Goal: Navigation & Orientation: Find specific page/section

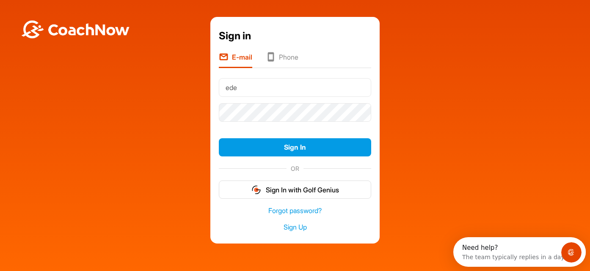
type input "[EMAIL_ADDRESS][DOMAIN_NAME]"
click at [262, 127] on form "[EMAIL_ADDRESS][DOMAIN_NAME] Sign In OR Sign In with Golf Genius" at bounding box center [295, 137] width 152 height 124
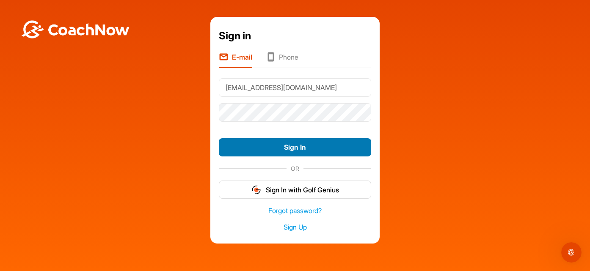
click at [281, 153] on button "Sign In" at bounding box center [295, 147] width 152 height 18
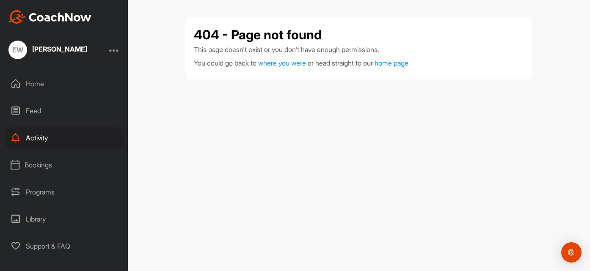
click at [39, 88] on div "Home" at bounding box center [64, 83] width 119 height 21
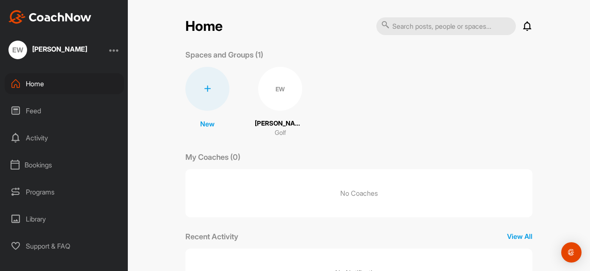
click at [365, 201] on p "No Coaches" at bounding box center [358, 193] width 347 height 48
click at [234, 158] on p "My Coaches (0)" at bounding box center [212, 156] width 55 height 11
click at [325, 202] on p "No Coaches" at bounding box center [358, 193] width 347 height 48
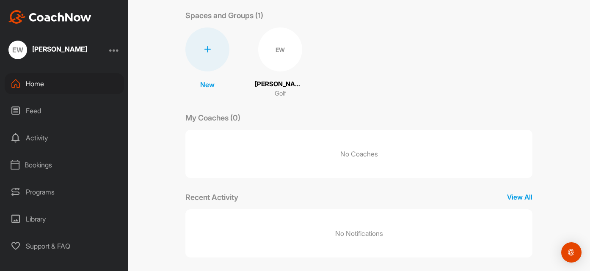
scroll to position [45, 0]
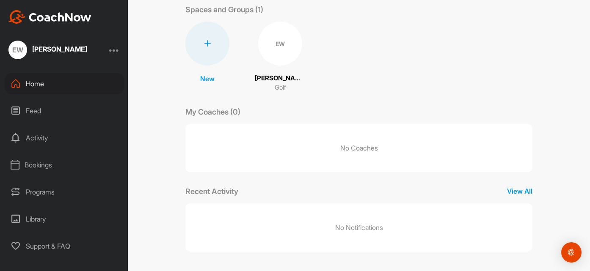
click at [233, 147] on p "No Coaches" at bounding box center [358, 148] width 347 height 48
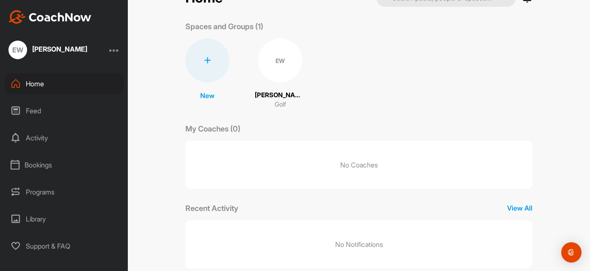
scroll to position [0, 0]
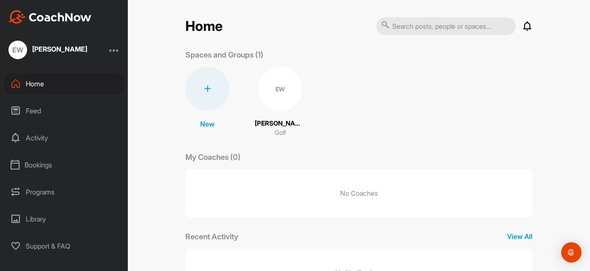
click at [116, 49] on div at bounding box center [114, 50] width 10 height 10
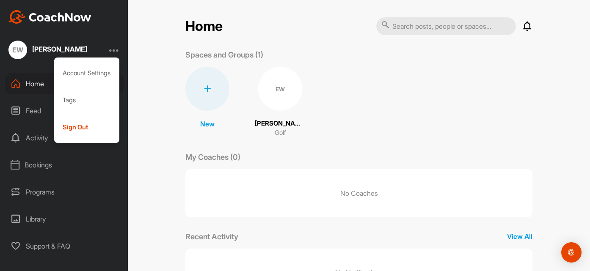
click at [116, 49] on div at bounding box center [114, 50] width 10 height 10
